Goal: Navigation & Orientation: Find specific page/section

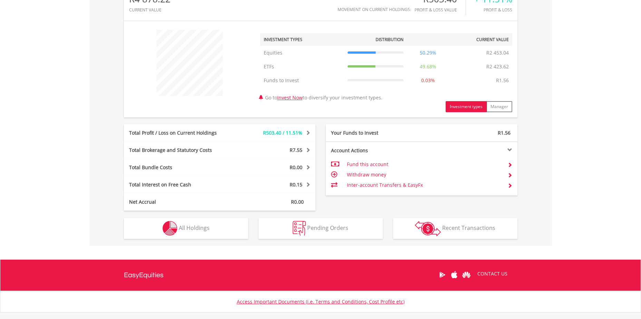
scroll to position [239, 0]
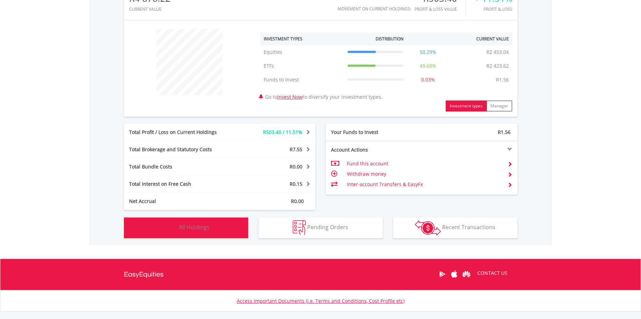
click at [169, 230] on img "button" at bounding box center [170, 227] width 15 height 15
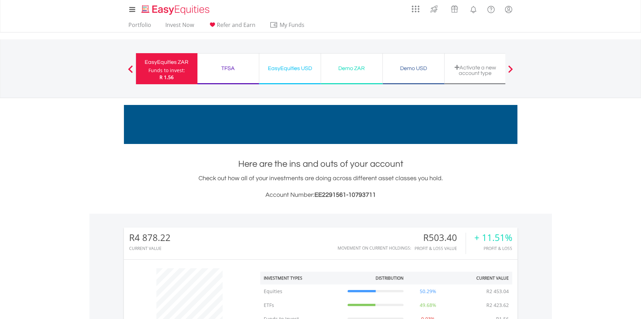
scroll to position [0, 0]
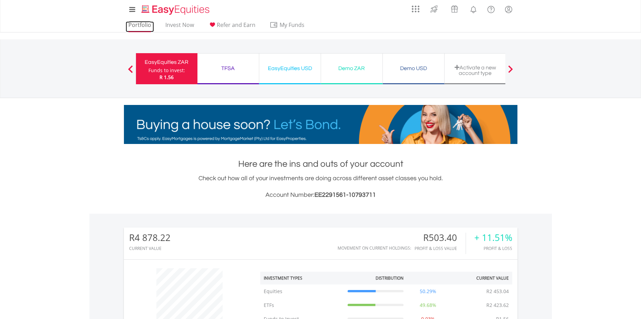
click at [138, 27] on link "Portfolio" at bounding box center [140, 26] width 28 height 11
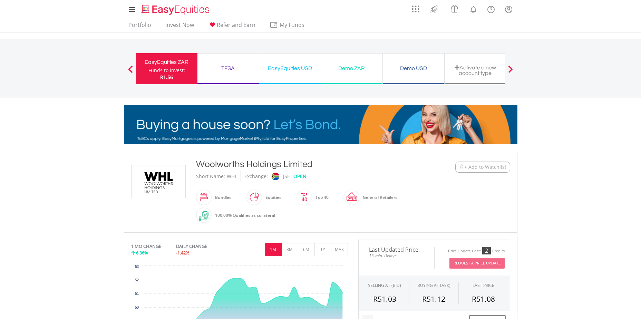
click at [241, 72] on div "TFSA" at bounding box center [228, 69] width 53 height 10
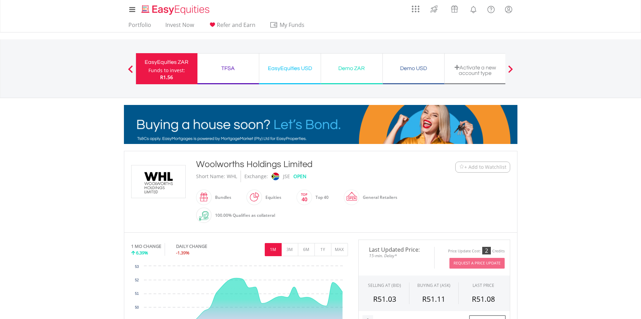
click at [221, 77] on div "TFSA Funds to invest: R1.56" at bounding box center [228, 68] width 62 height 31
